Goal: Task Accomplishment & Management: Complete application form

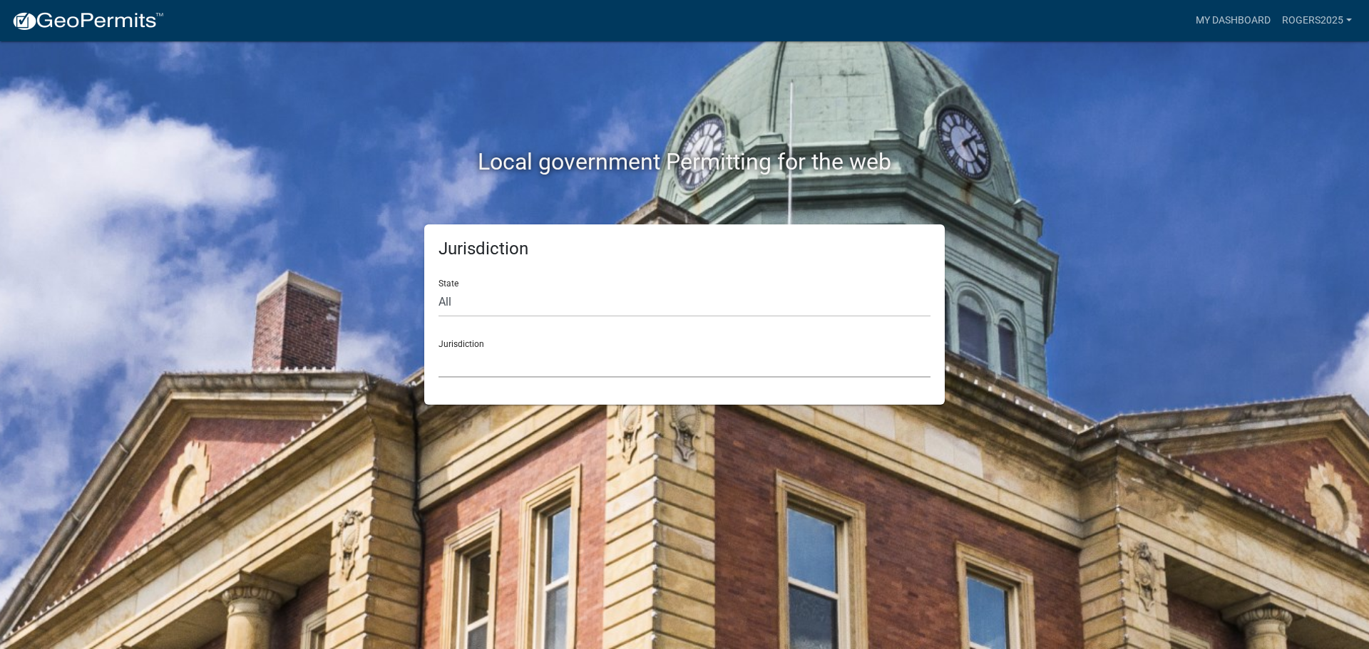
click at [488, 364] on select "[GEOGRAPHIC_DATA], [US_STATE] [GEOGRAPHIC_DATA], [US_STATE][PERSON_NAME][GEOGRA…" at bounding box center [684, 363] width 492 height 29
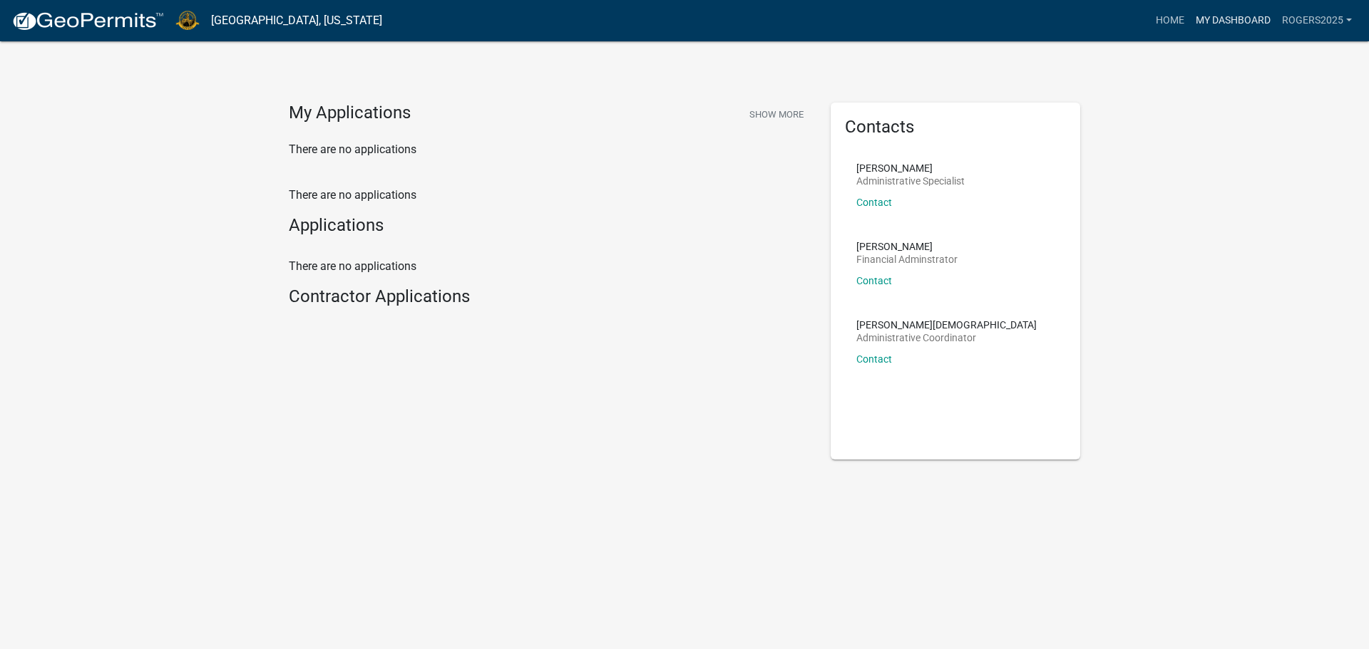
click at [1222, 26] on link "My Dashboard" at bounding box center [1233, 20] width 86 height 27
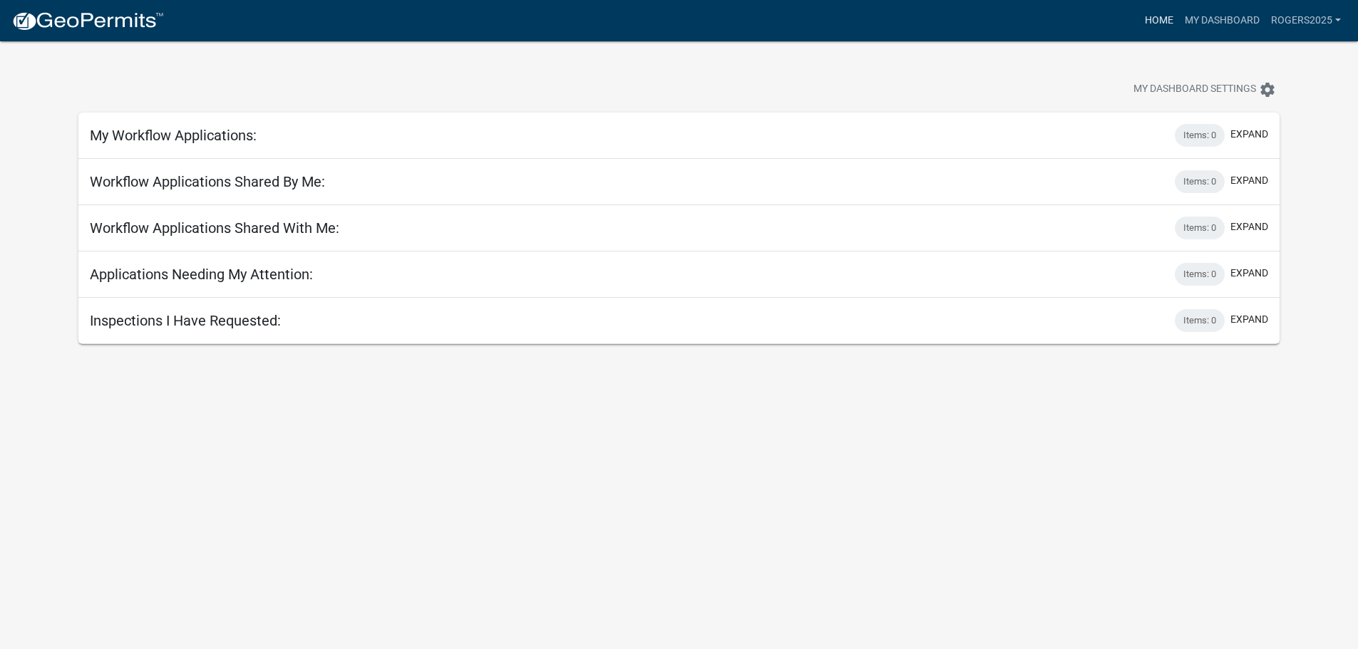
click at [1161, 28] on link "Home" at bounding box center [1159, 20] width 40 height 27
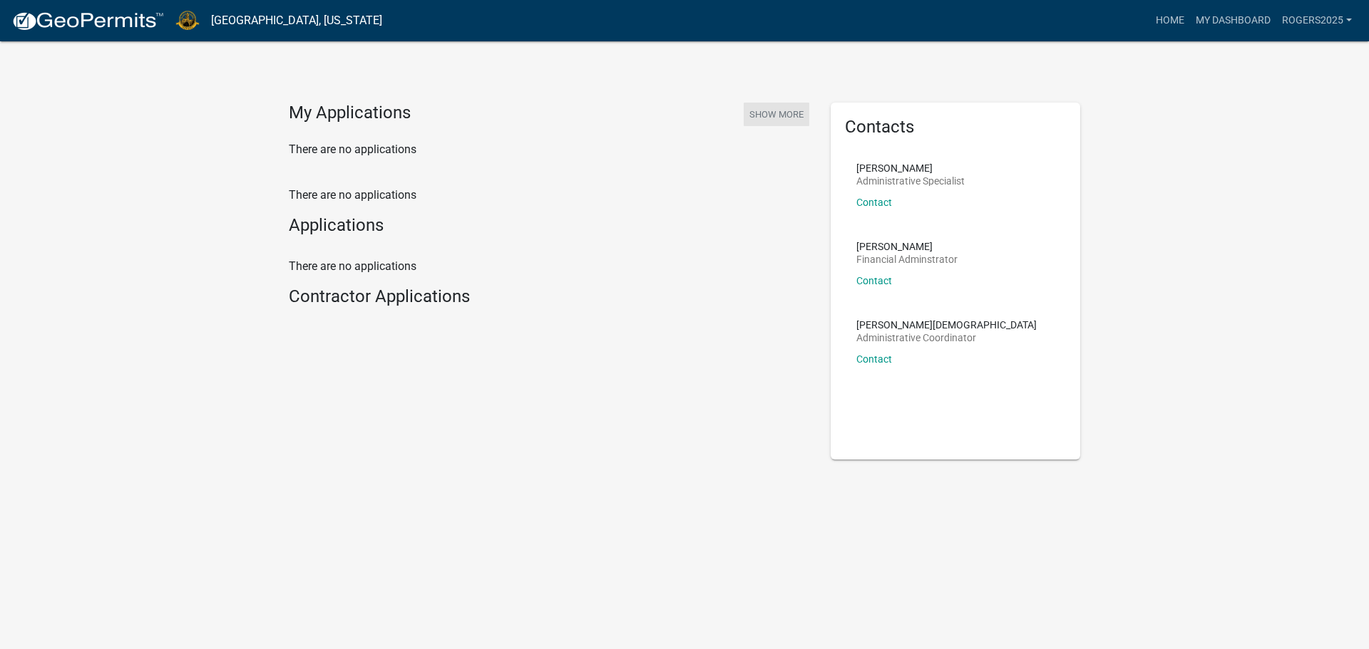
click at [784, 117] on button "Show More" at bounding box center [777, 115] width 66 height 24
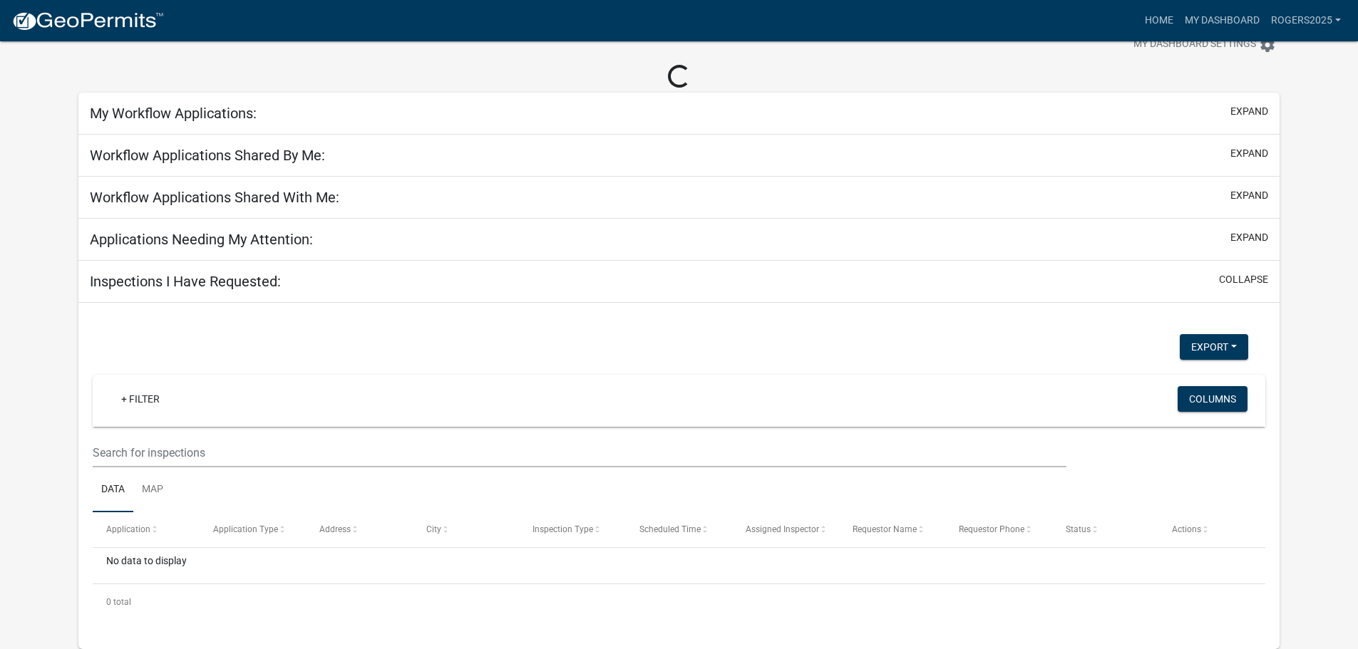
scroll to position [41, 0]
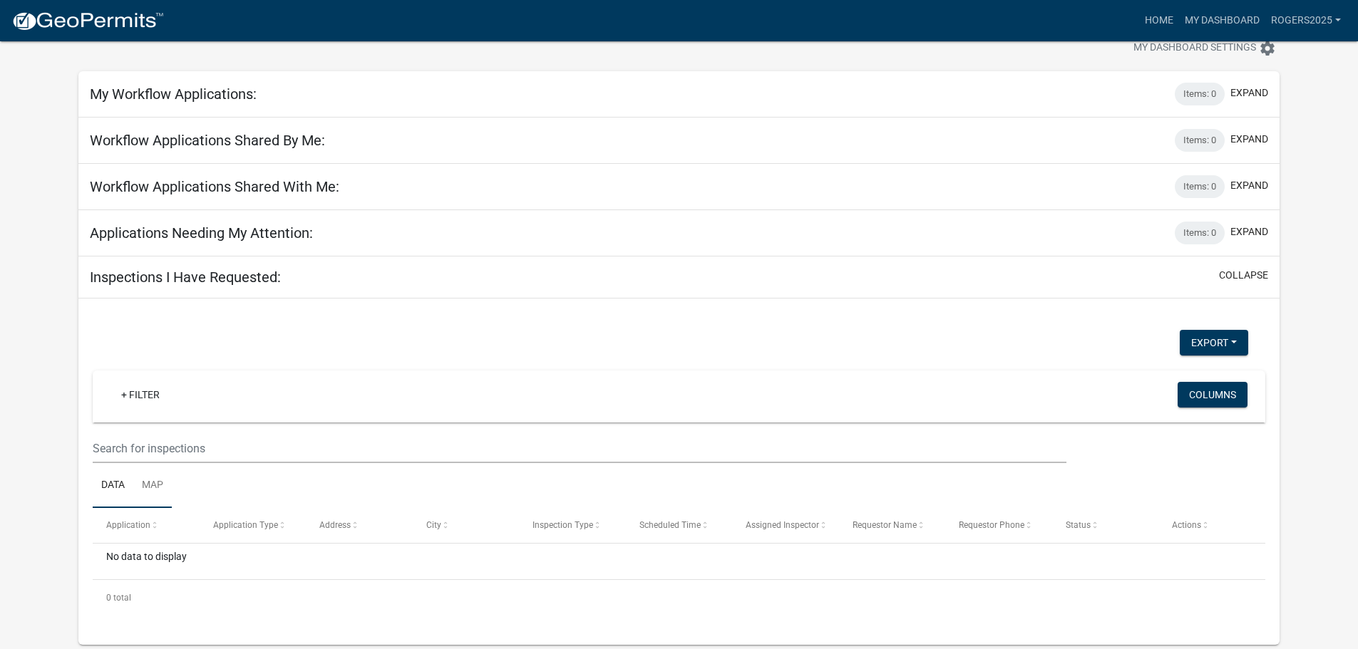
click at [151, 488] on link "Map" at bounding box center [152, 486] width 38 height 46
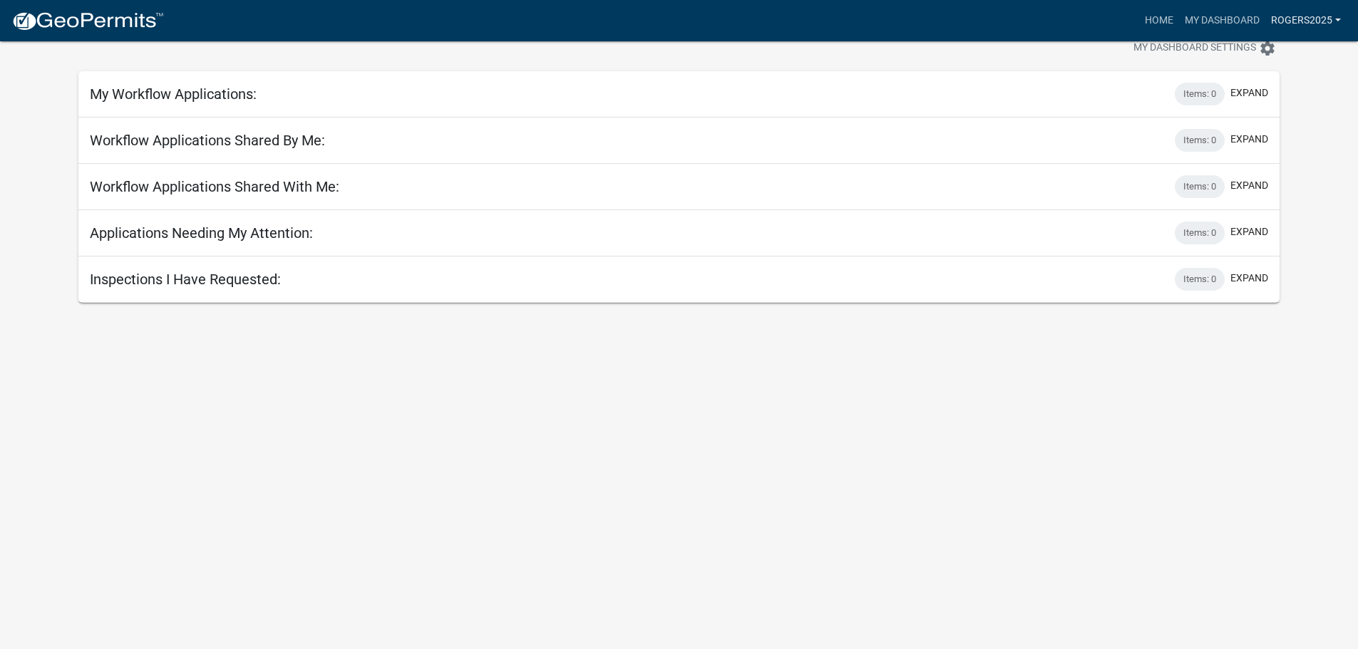
click at [1283, 24] on link "Rogers2025" at bounding box center [1305, 20] width 81 height 27
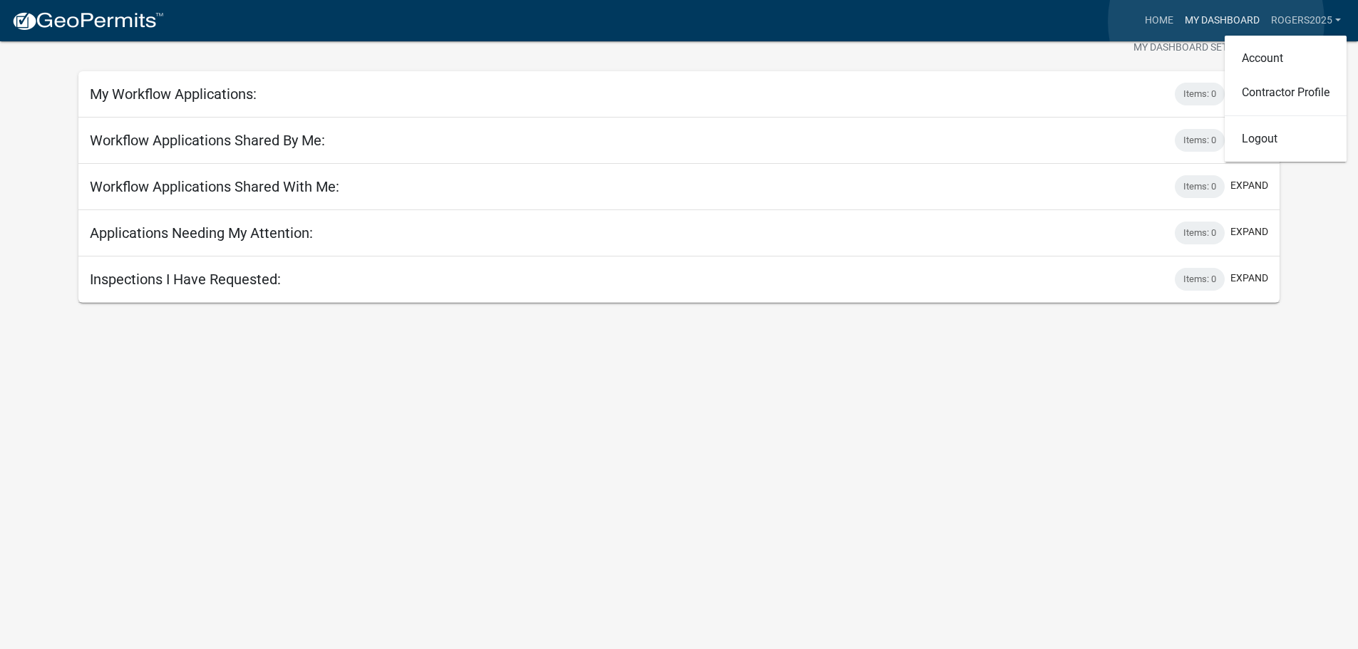
click at [1216, 21] on link "My Dashboard" at bounding box center [1222, 20] width 86 height 27
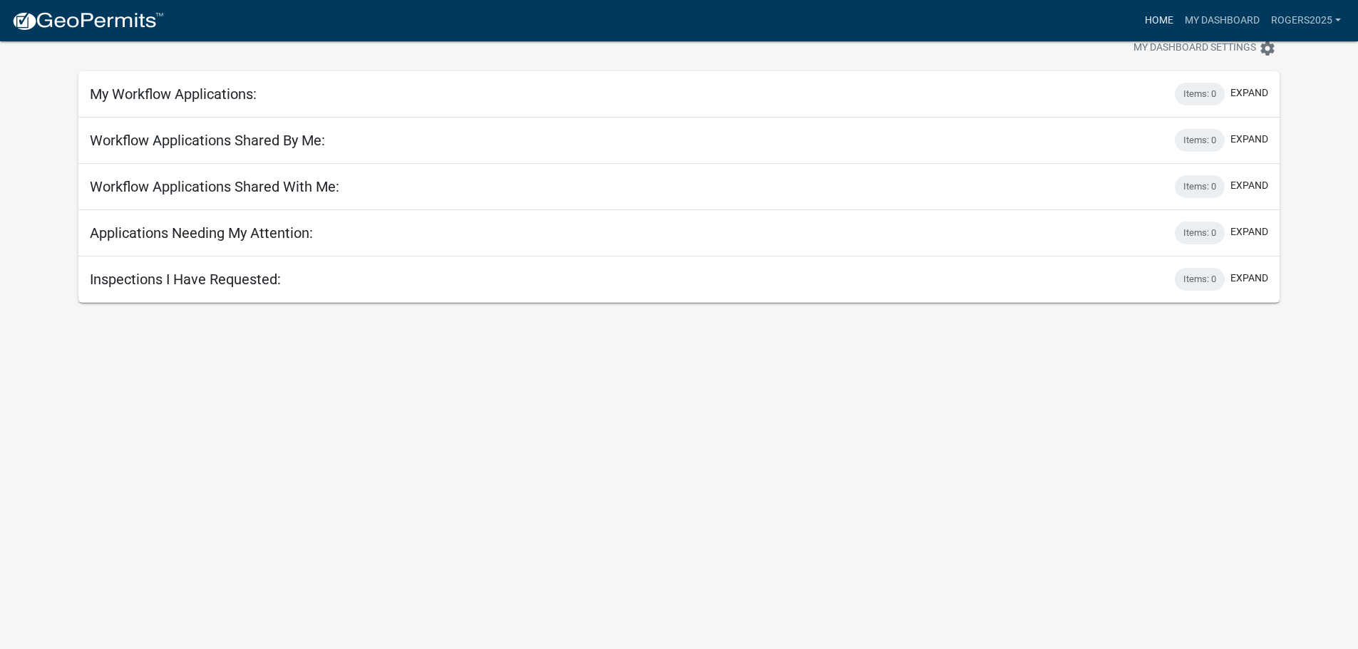
click at [1156, 26] on link "Home" at bounding box center [1159, 20] width 40 height 27
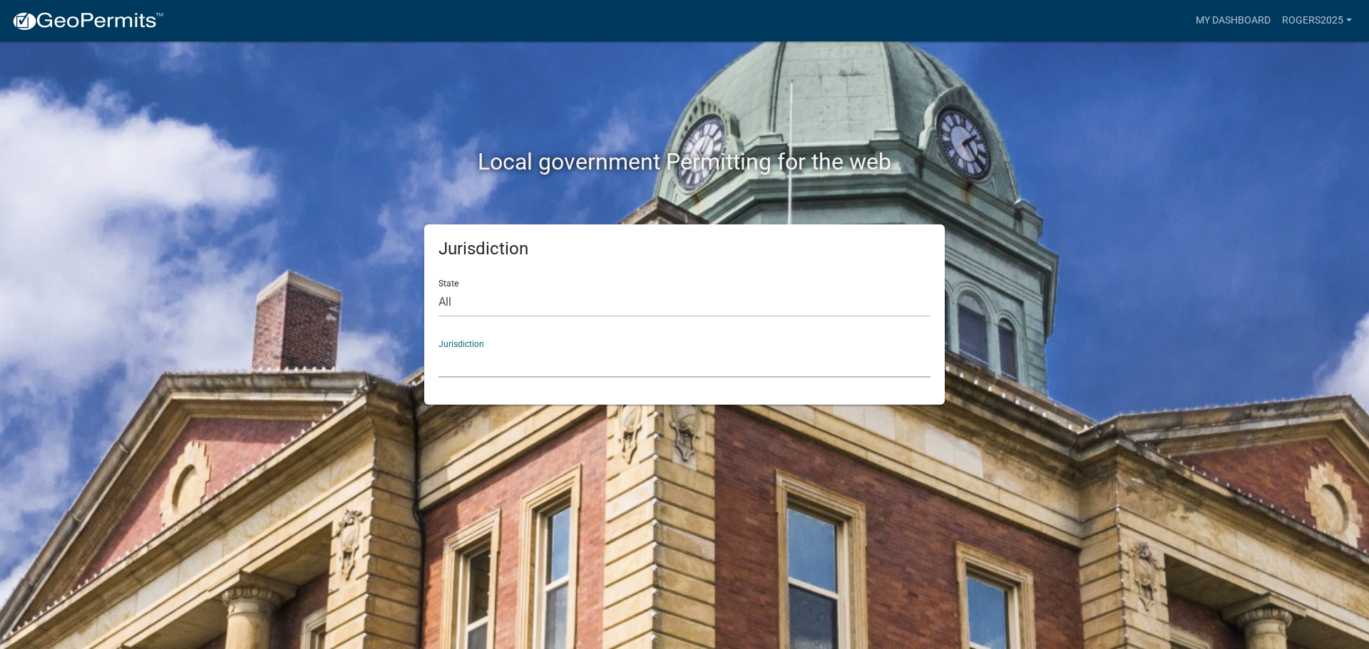
click at [497, 373] on select "[GEOGRAPHIC_DATA], [US_STATE] [GEOGRAPHIC_DATA], [US_STATE][PERSON_NAME][GEOGRA…" at bounding box center [684, 363] width 492 height 29
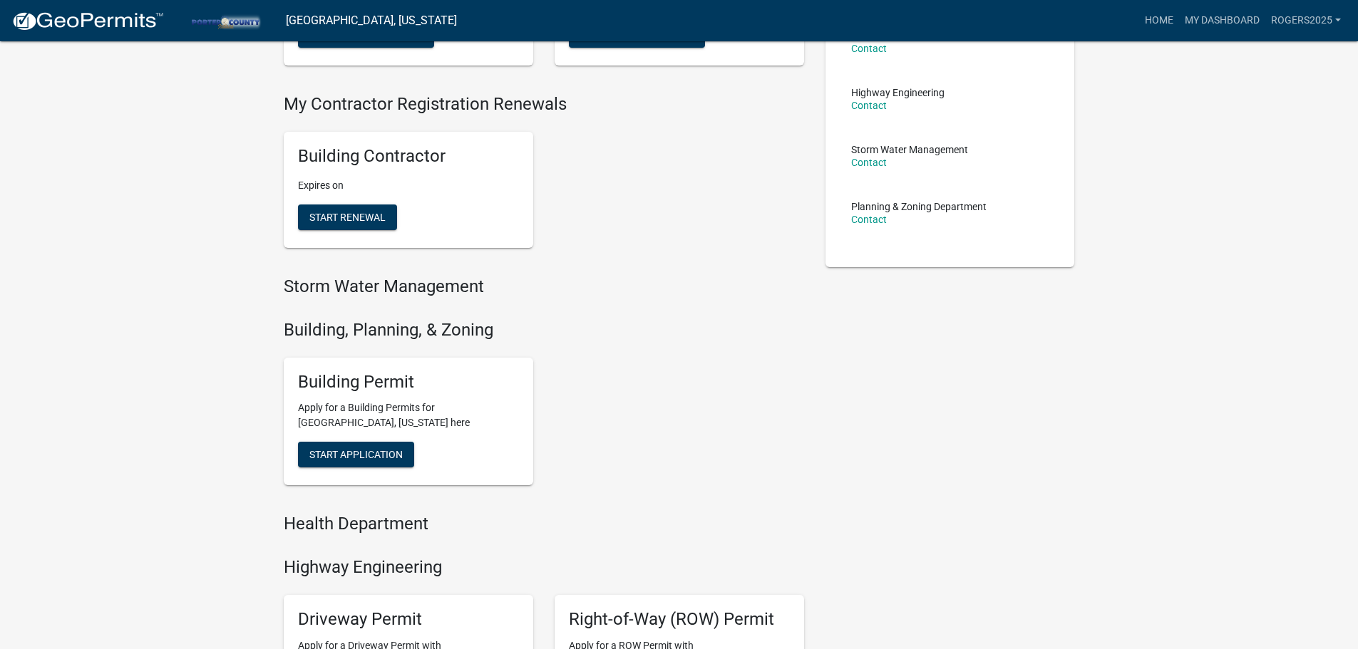
scroll to position [285, 0]
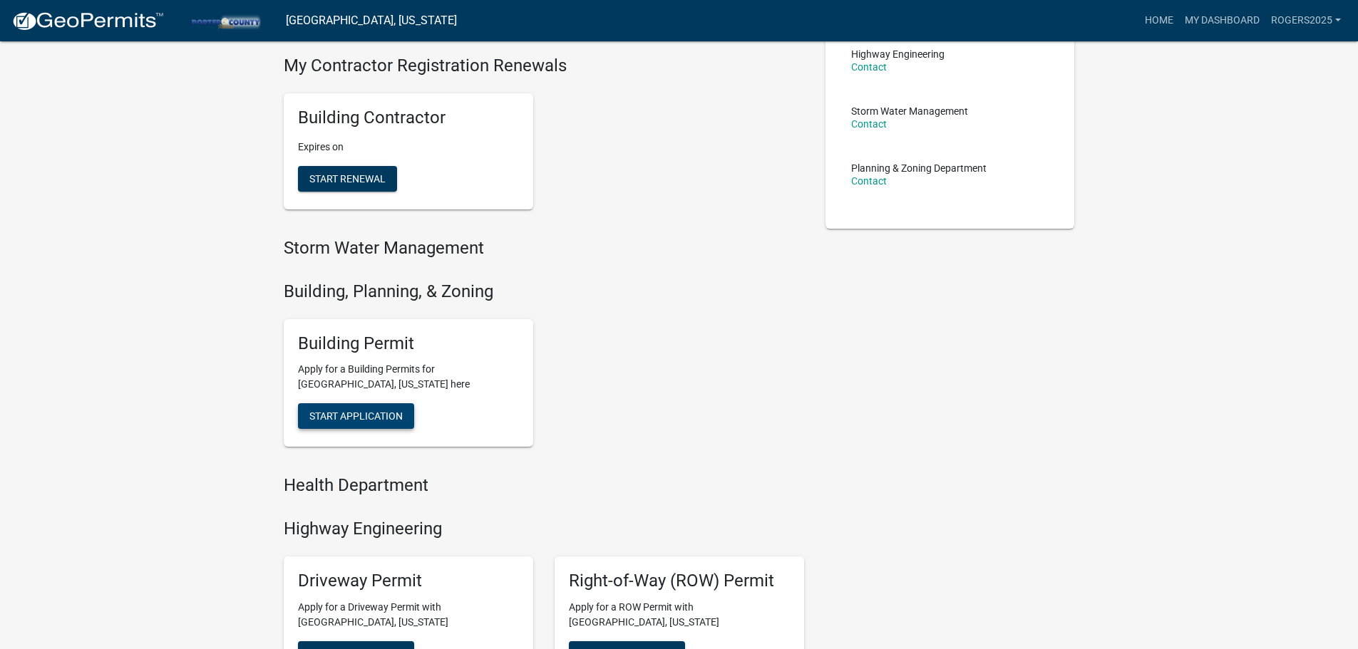
click at [378, 422] on span "Start Application" at bounding box center [355, 416] width 93 height 11
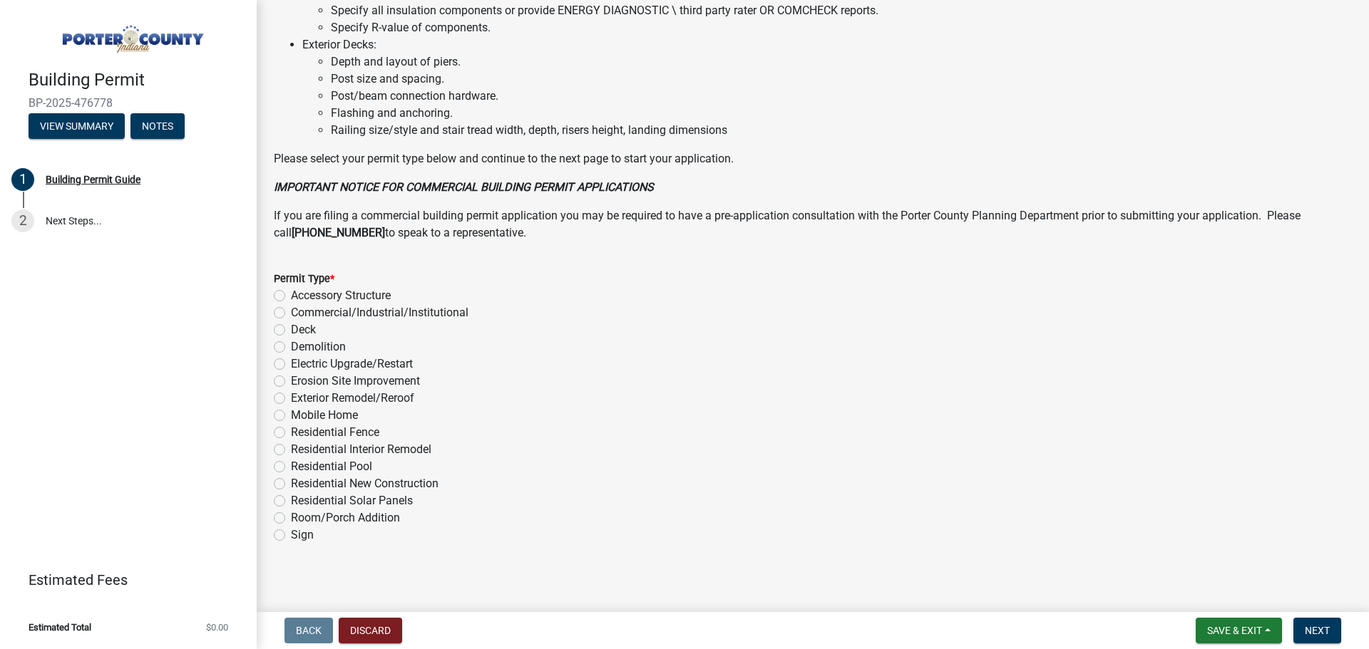
scroll to position [963, 0]
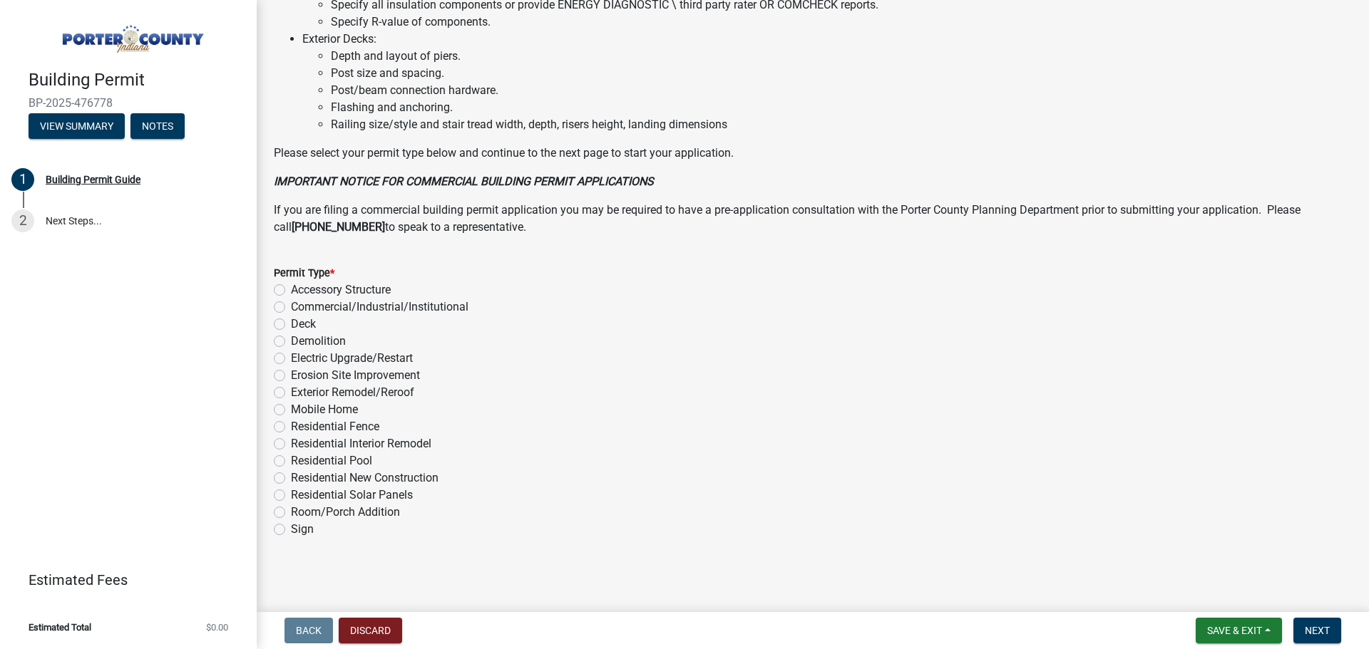
click at [407, 389] on label "Exterior Remodel/Reroof" at bounding box center [352, 392] width 123 height 17
click at [300, 389] on input "Exterior Remodel/Reroof" at bounding box center [295, 388] width 9 height 9
radio input "true"
click at [1311, 623] on button "Next" at bounding box center [1317, 631] width 48 height 26
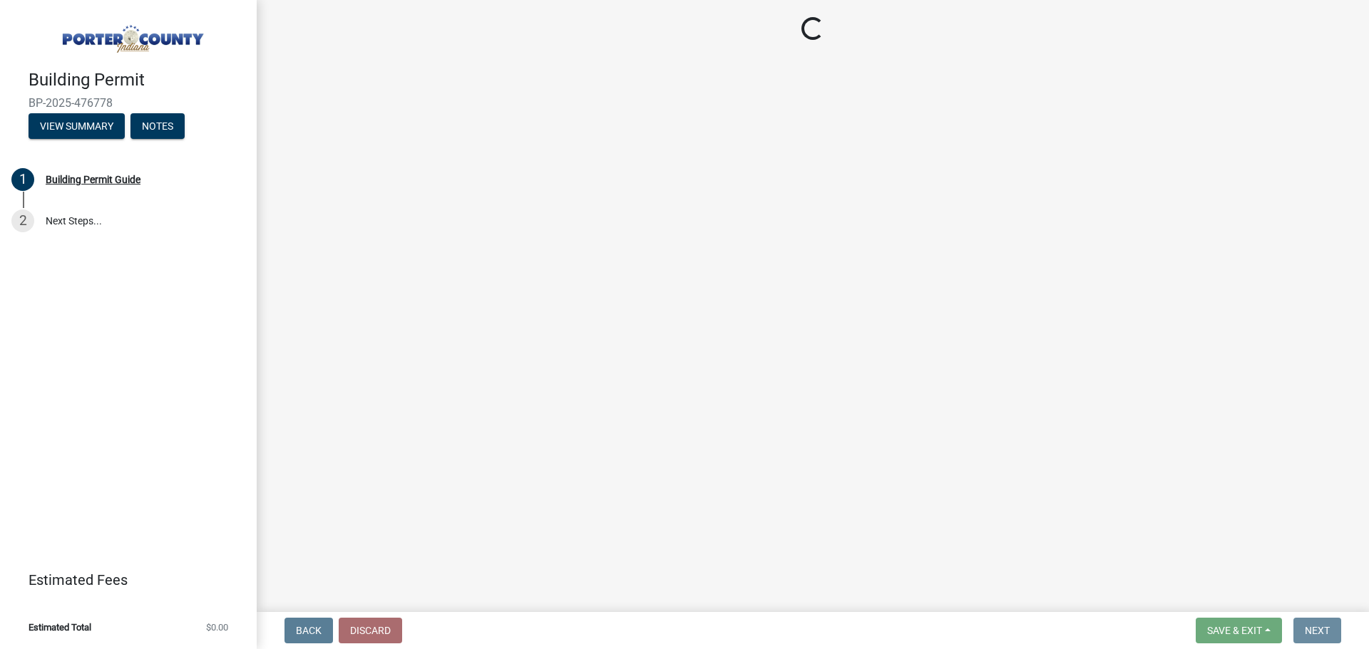
scroll to position [0, 0]
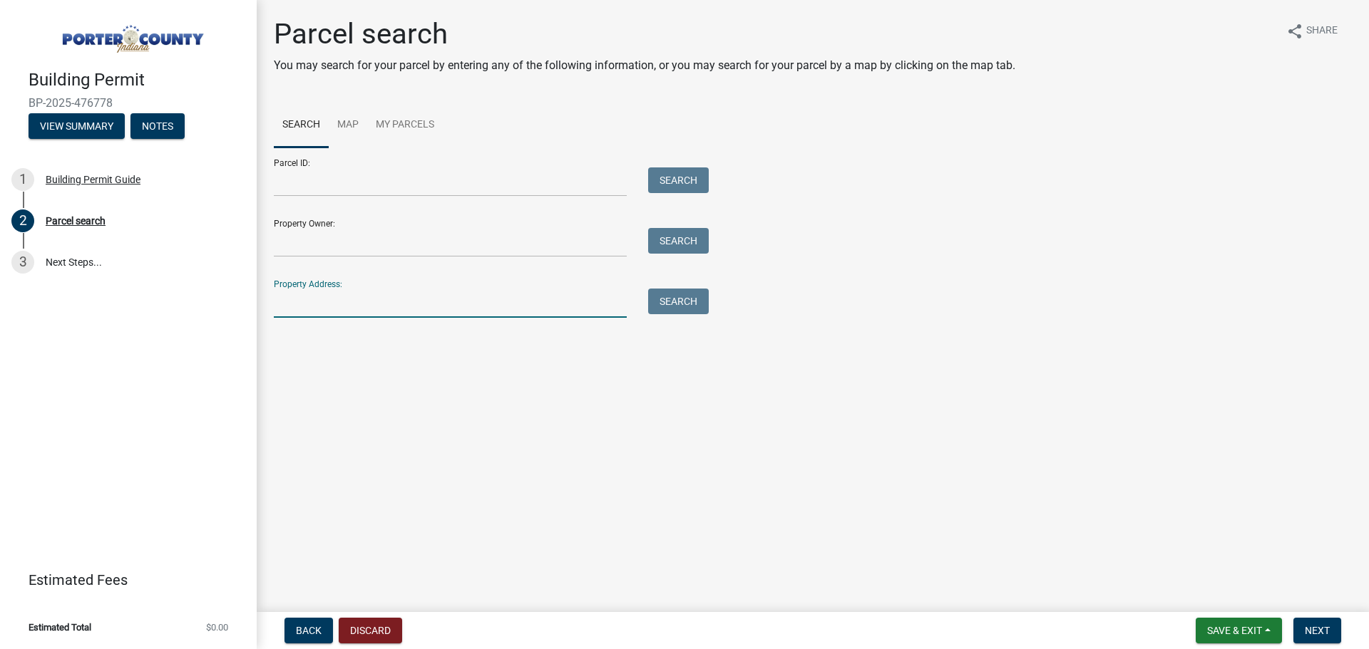
click at [379, 307] on input "Property Address:" at bounding box center [450, 303] width 353 height 29
click at [694, 302] on button "Search" at bounding box center [678, 302] width 61 height 26
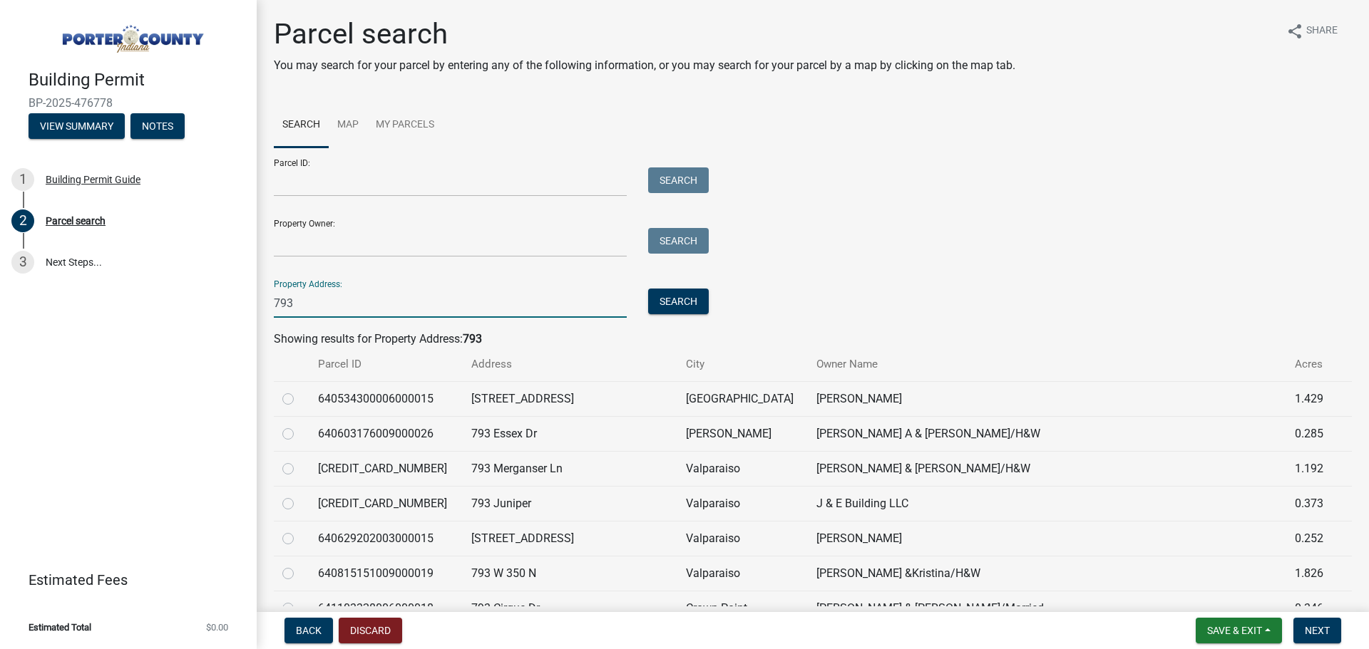
click at [430, 299] on input "793" at bounding box center [450, 303] width 353 height 29
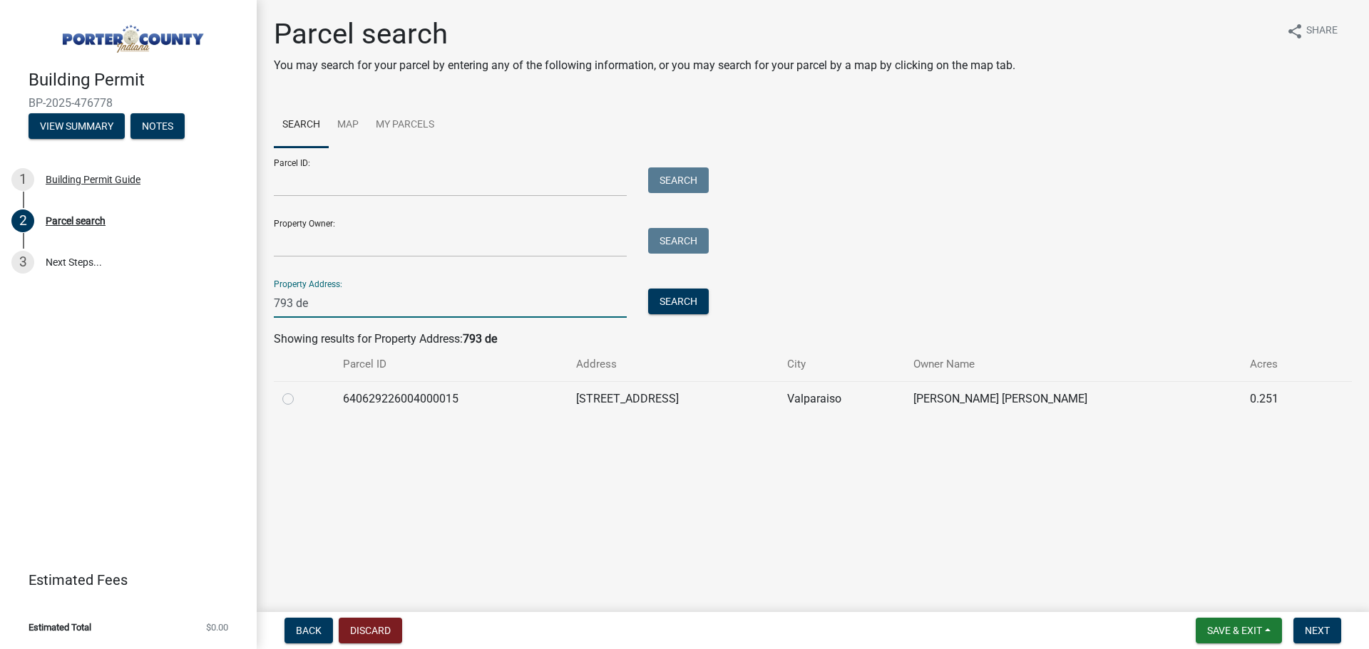
type input "793 de"
click at [568, 395] on td "640629226004000015" at bounding box center [451, 398] width 234 height 35
click at [299, 391] on label at bounding box center [299, 391] width 0 height 0
click at [299, 400] on input "radio" at bounding box center [303, 395] width 9 height 9
radio input "true"
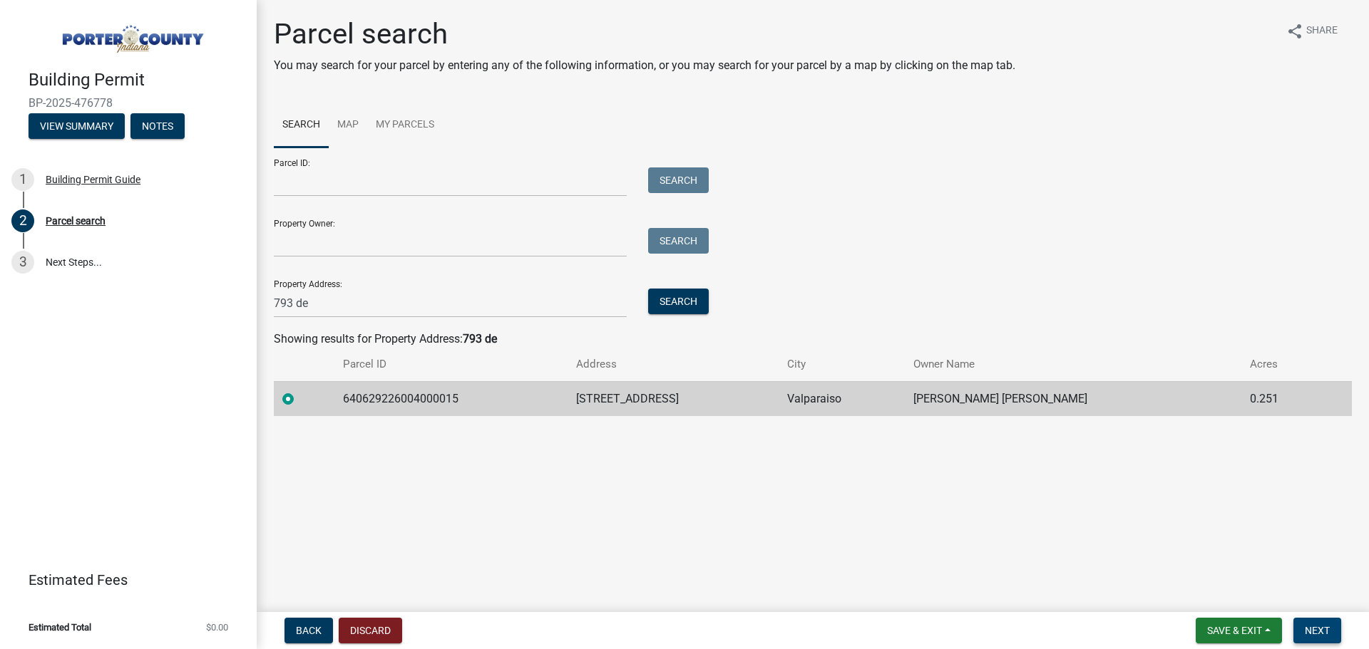
click at [1304, 624] on button "Next" at bounding box center [1317, 631] width 48 height 26
